Goal: Task Accomplishment & Management: Manage account settings

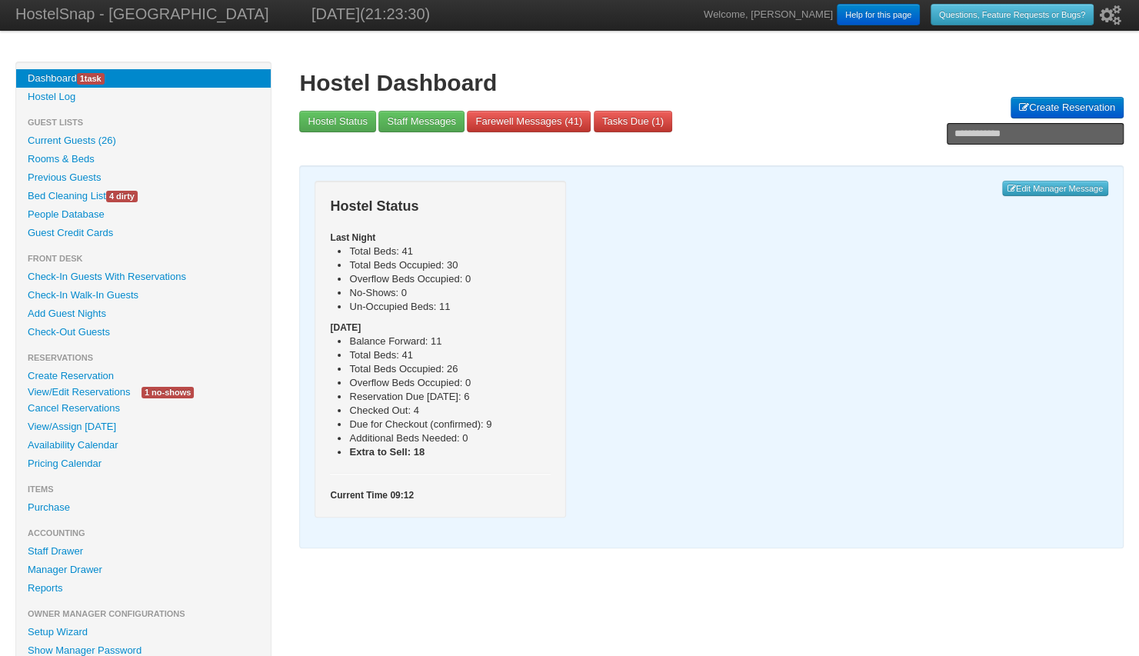
click at [95, 391] on link "View/Edit Reservations" at bounding box center [78, 392] width 125 height 16
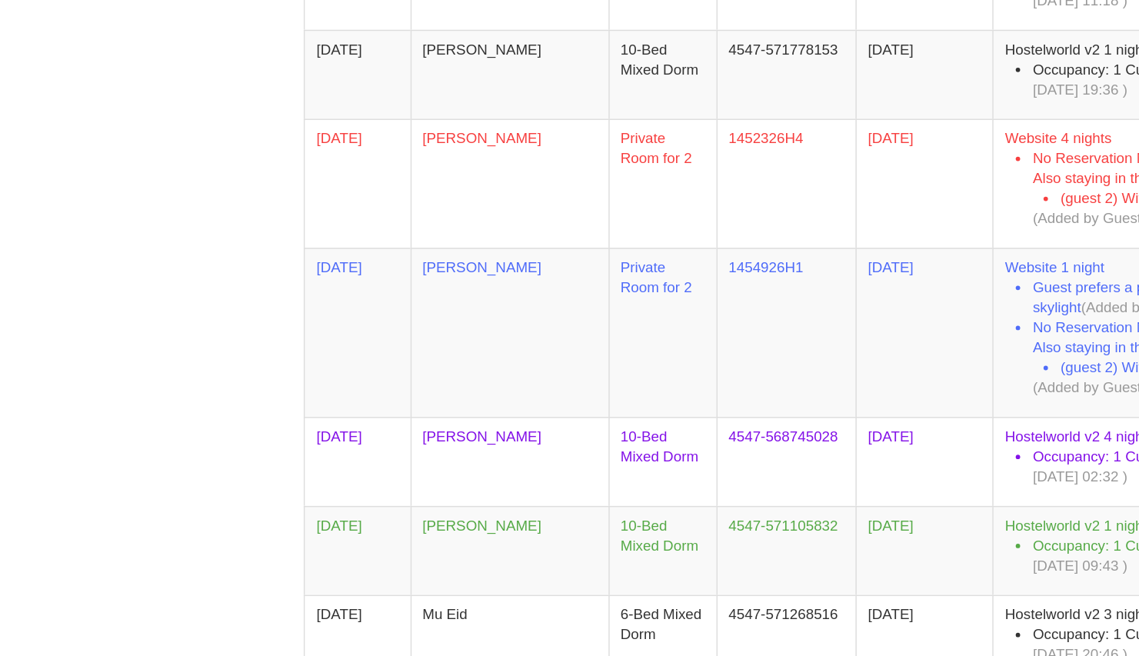
scroll to position [786, 0]
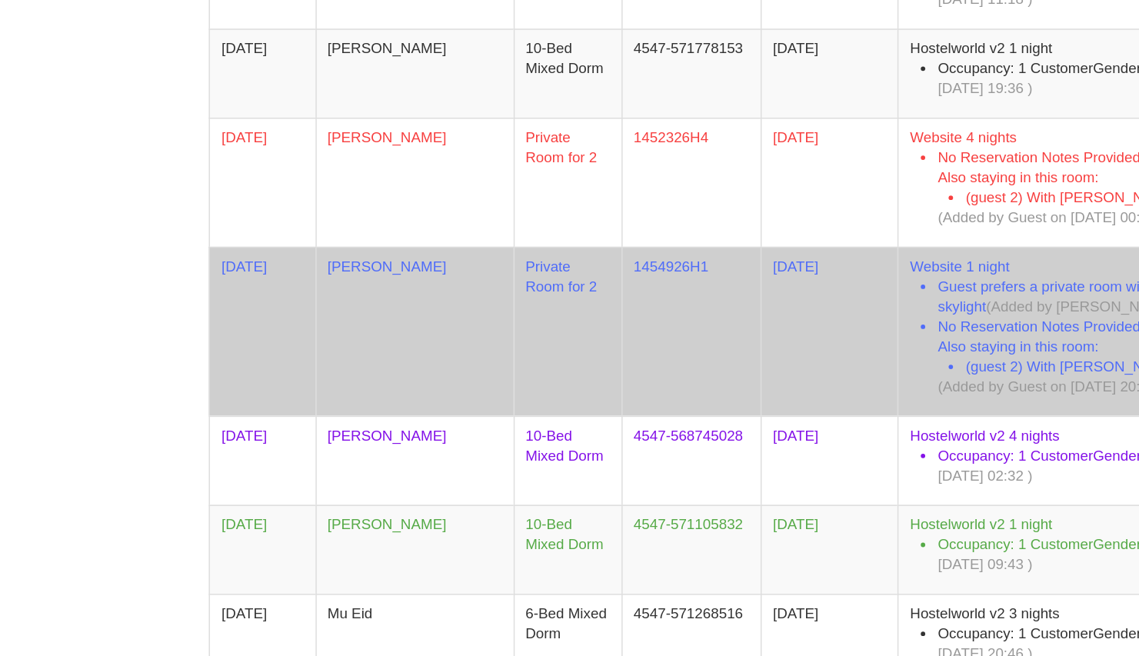
click at [421, 378] on td "[PERSON_NAME]" at bounding box center [456, 431] width 137 height 117
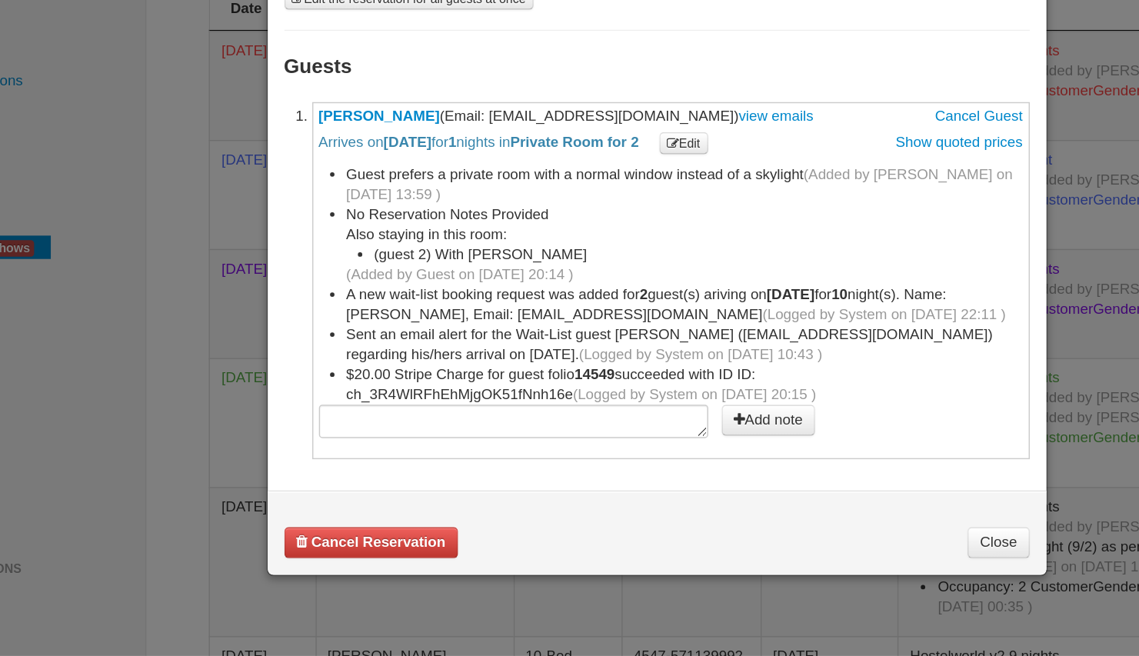
scroll to position [3, 0]
click at [436, 494] on textarea at bounding box center [525, 493] width 269 height 23
type textarea "**********"
click at [695, 488] on button "Add note" at bounding box center [701, 493] width 65 height 22
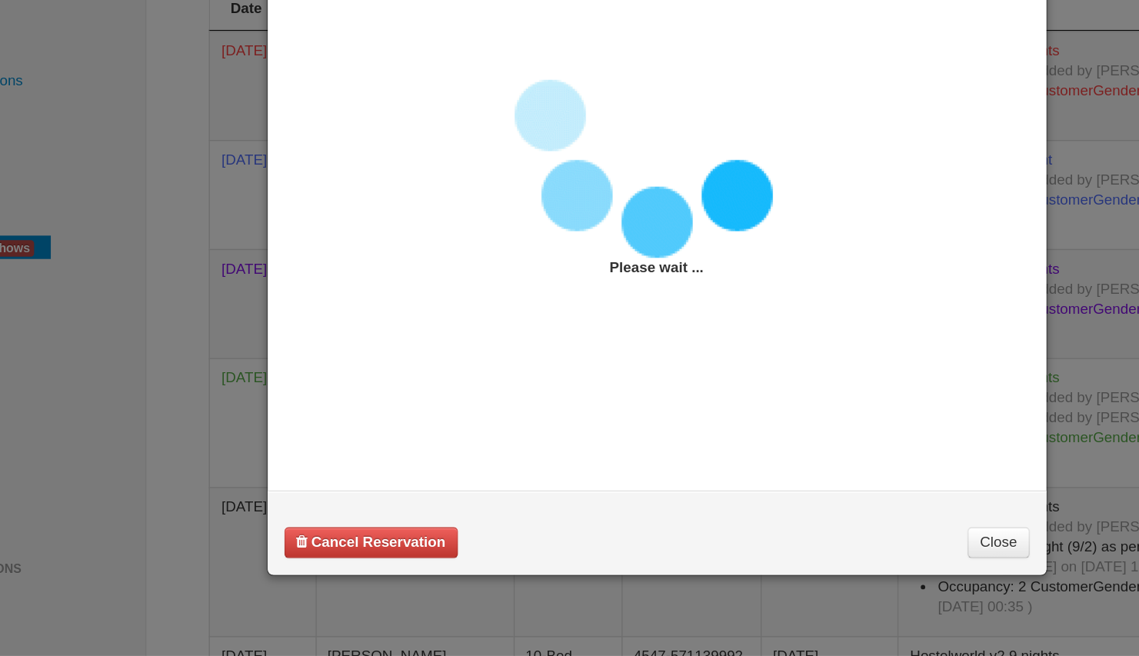
scroll to position [0, 0]
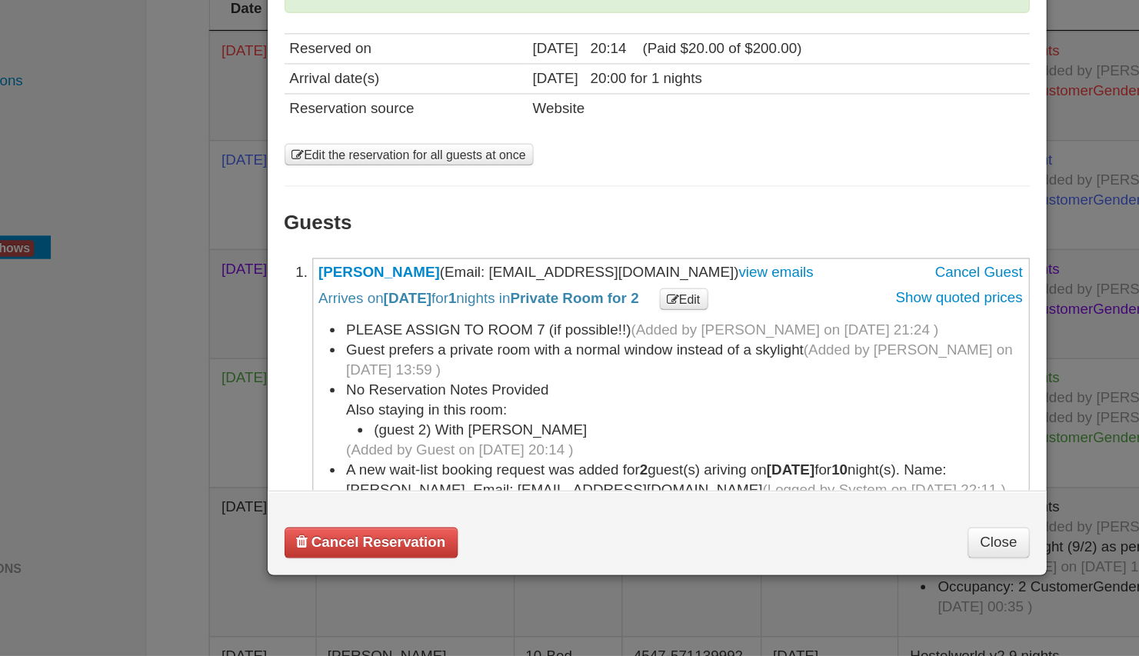
click at [863, 578] on link "Close" at bounding box center [860, 578] width 42 height 22
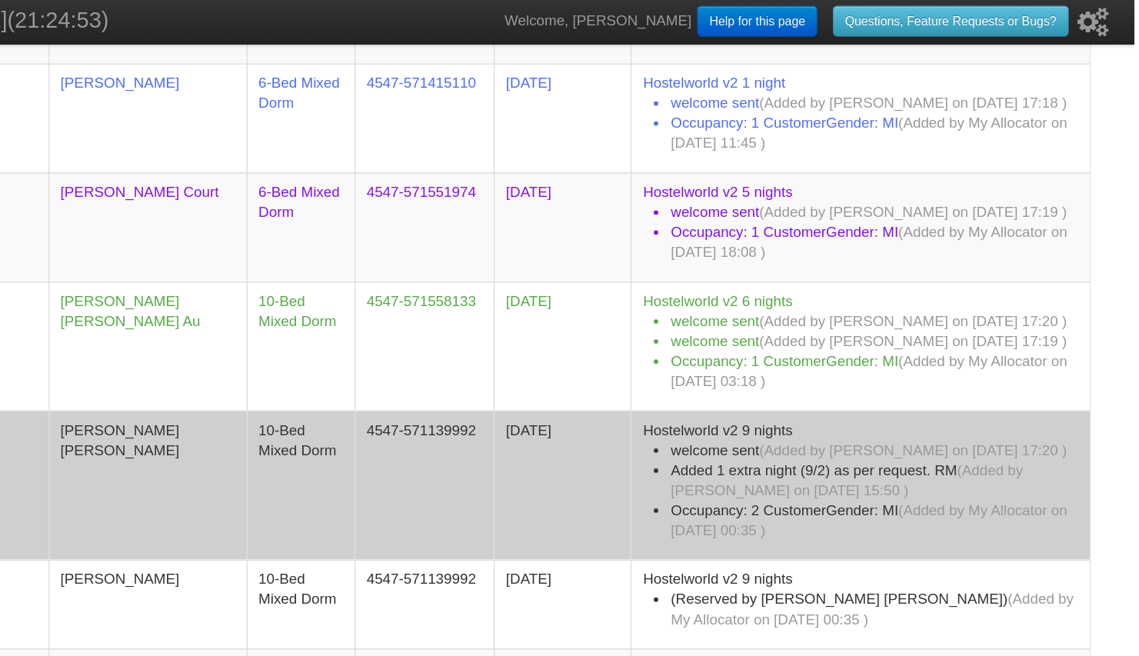
scroll to position [198, 0]
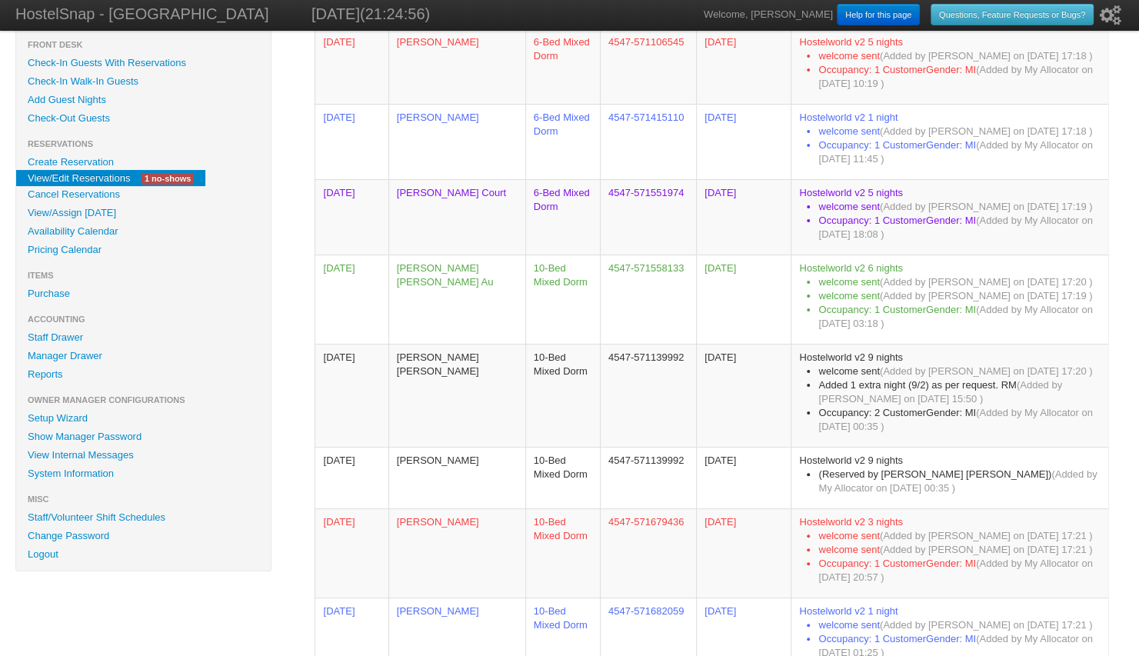
click at [94, 228] on link "Availability Calendar" at bounding box center [143, 231] width 255 height 18
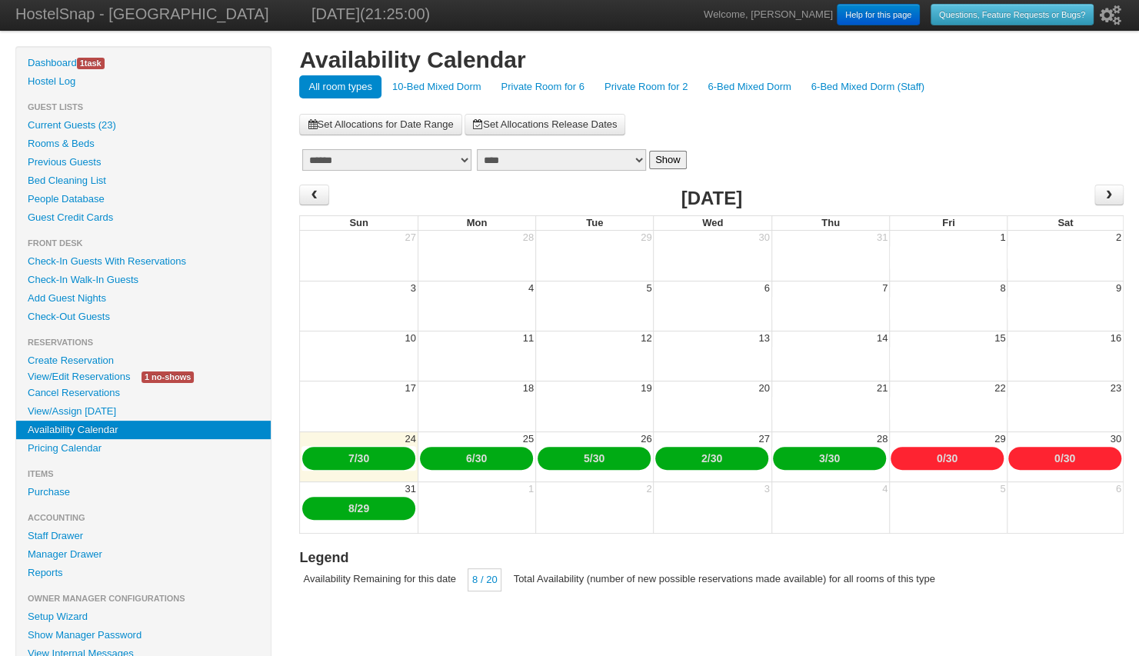
click at [616, 85] on link "Private Room for 2" at bounding box center [645, 86] width 101 height 23
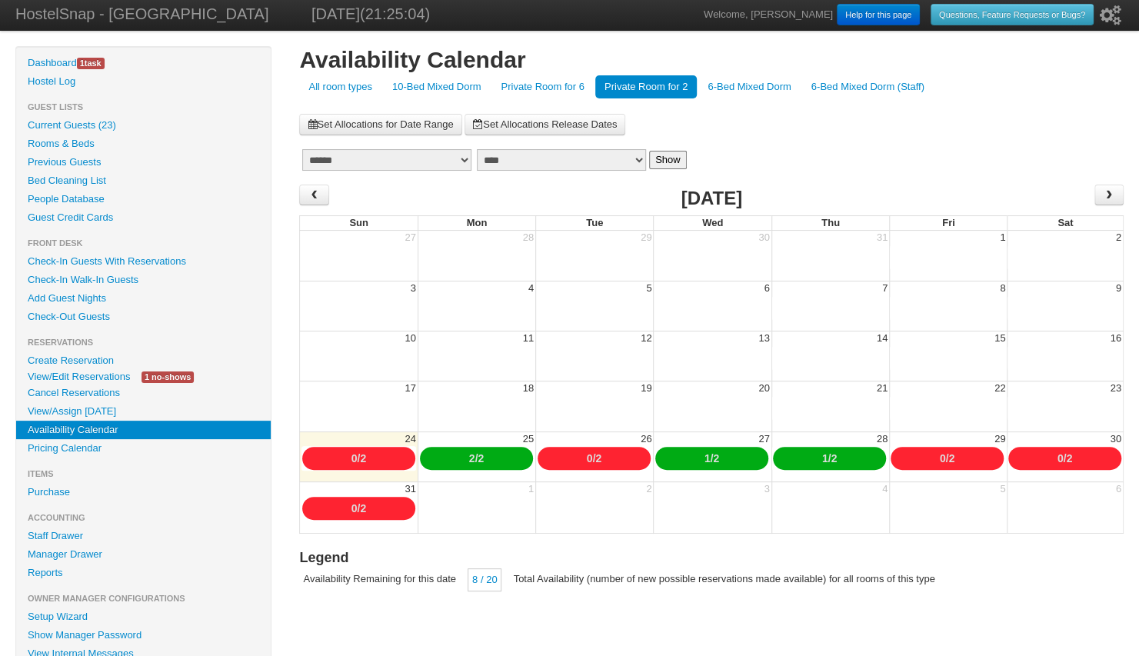
click at [587, 456] on link "0" at bounding box center [590, 458] width 6 height 12
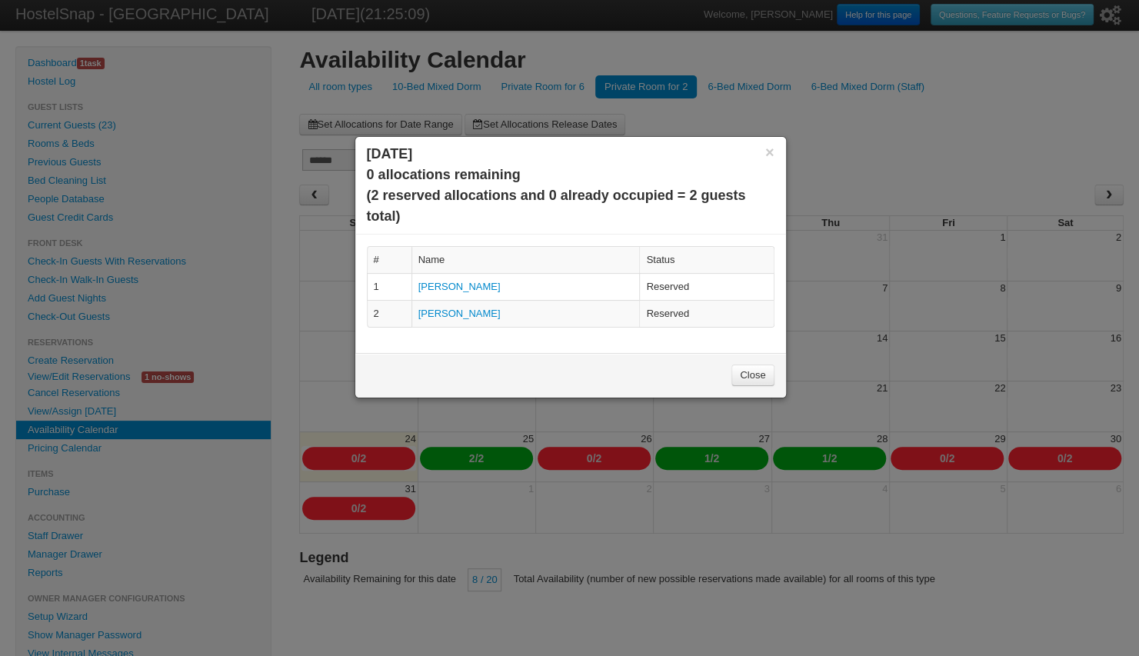
click at [468, 283] on link "[PERSON_NAME]" at bounding box center [459, 287] width 82 height 12
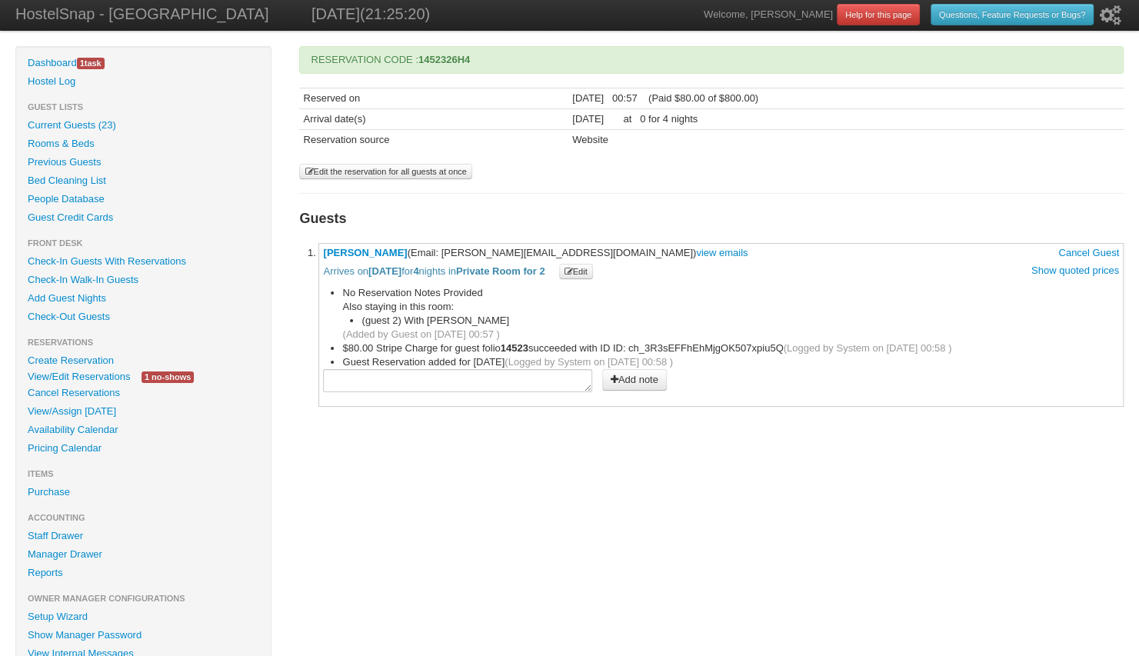
click at [92, 371] on link "View/Edit Reservations" at bounding box center [78, 376] width 125 height 16
